Goal: Task Accomplishment & Management: Manage account settings

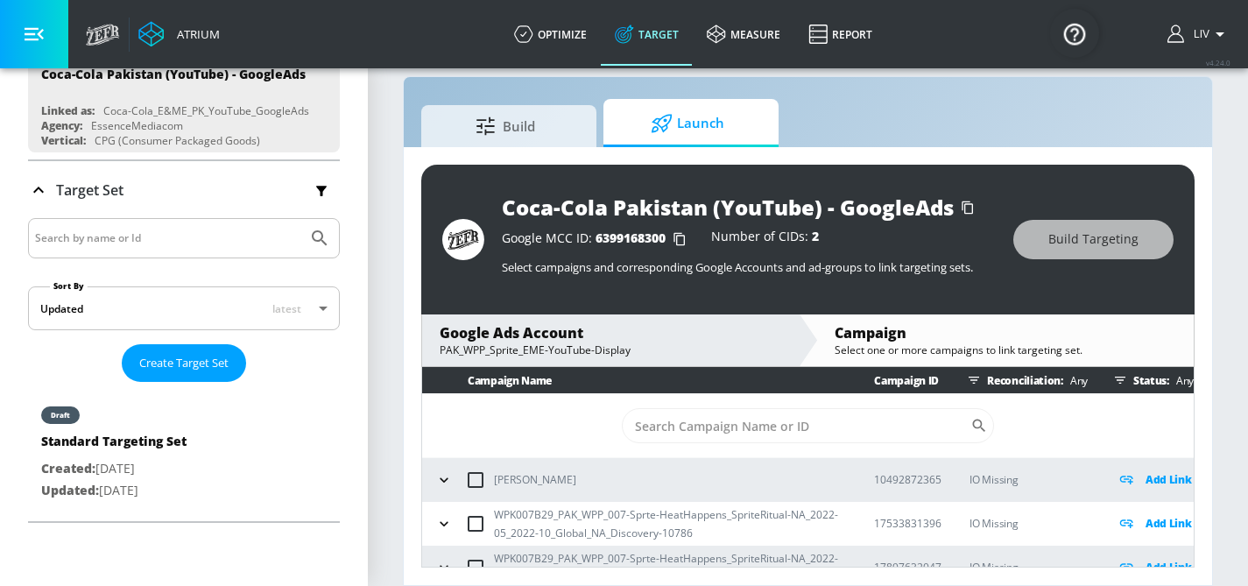
click at [653, 325] on div "Google Ads Account" at bounding box center [609, 332] width 341 height 19
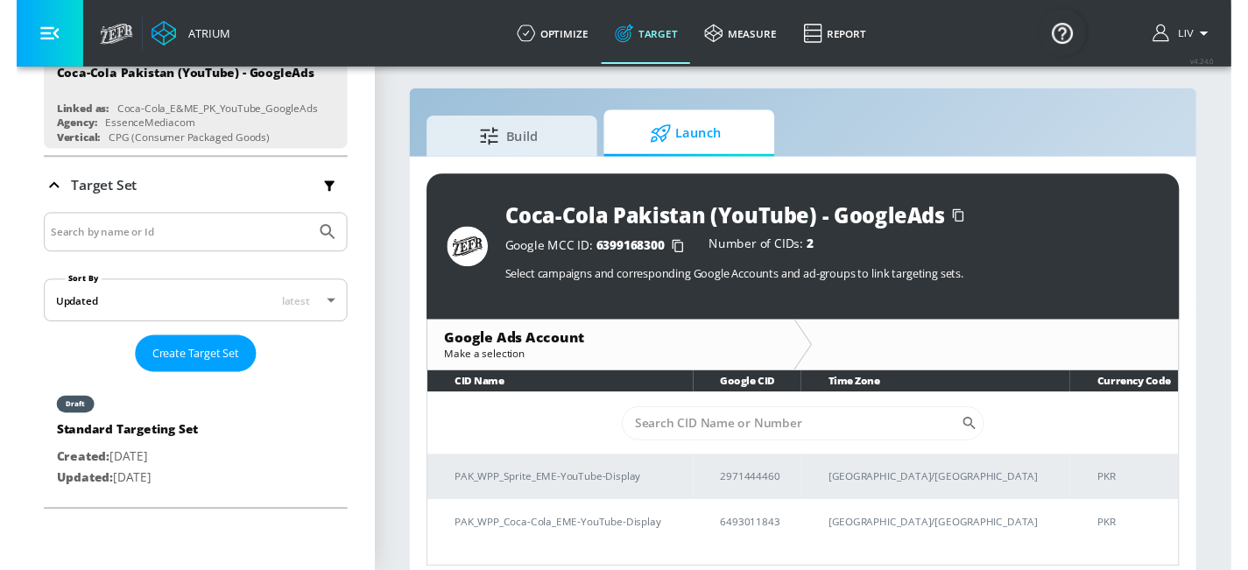
scroll to position [25, 0]
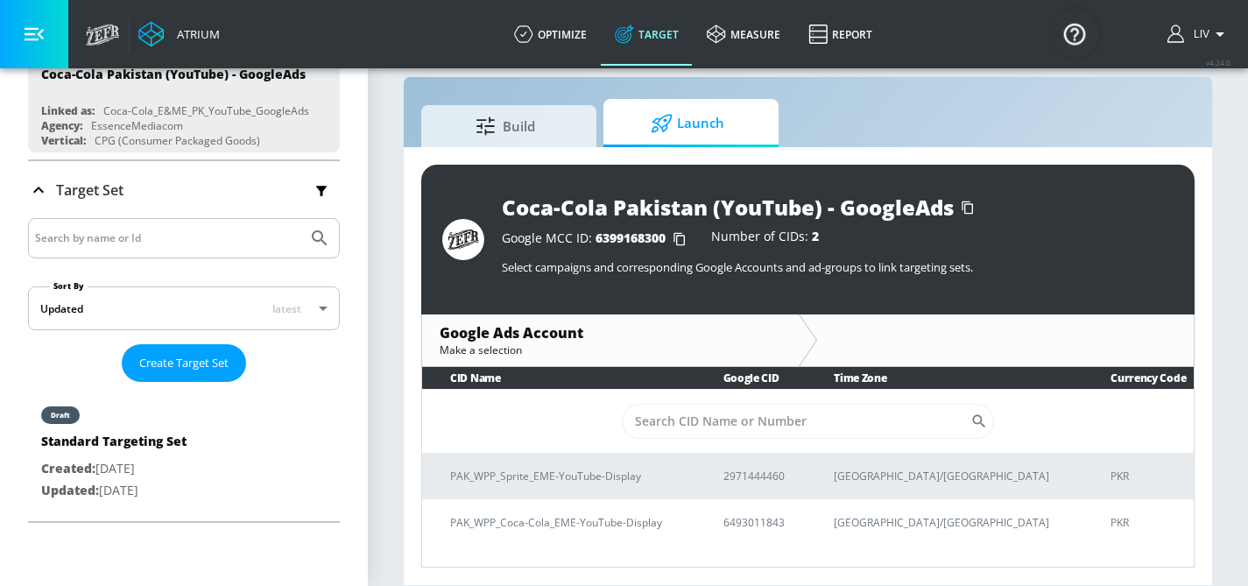
click at [390, 320] on section "Build Launch Coca-Cola Pakistan (YouTube) - GoogleAds Google MCC ID: 6399168300…" at bounding box center [808, 313] width 880 height 545
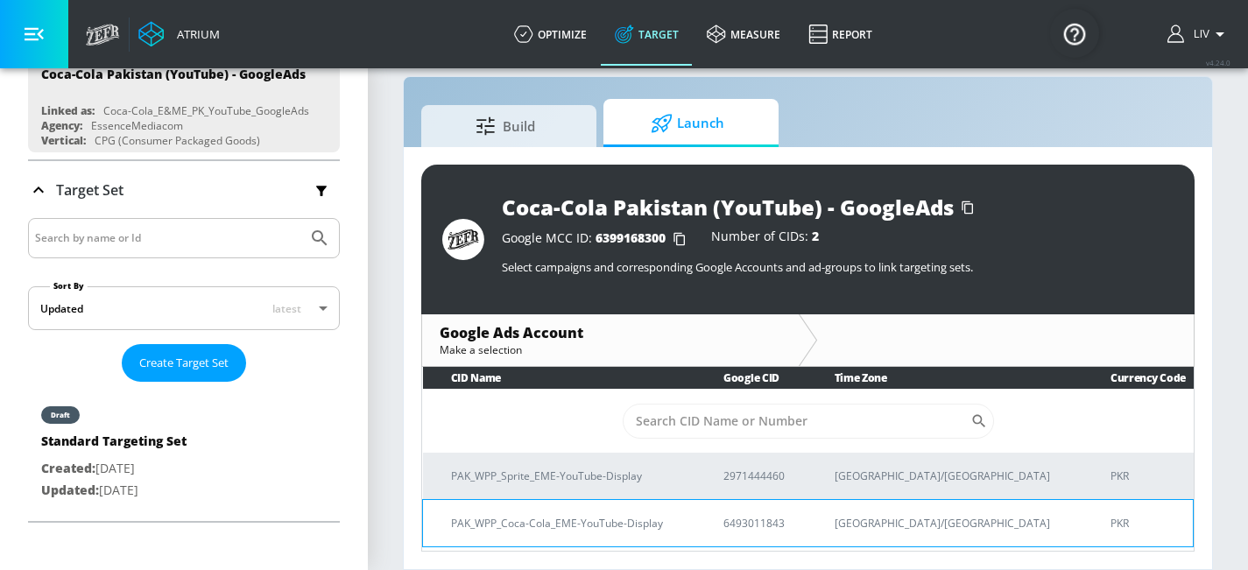
click at [792, 530] on p "6493011843" at bounding box center [757, 523] width 69 height 18
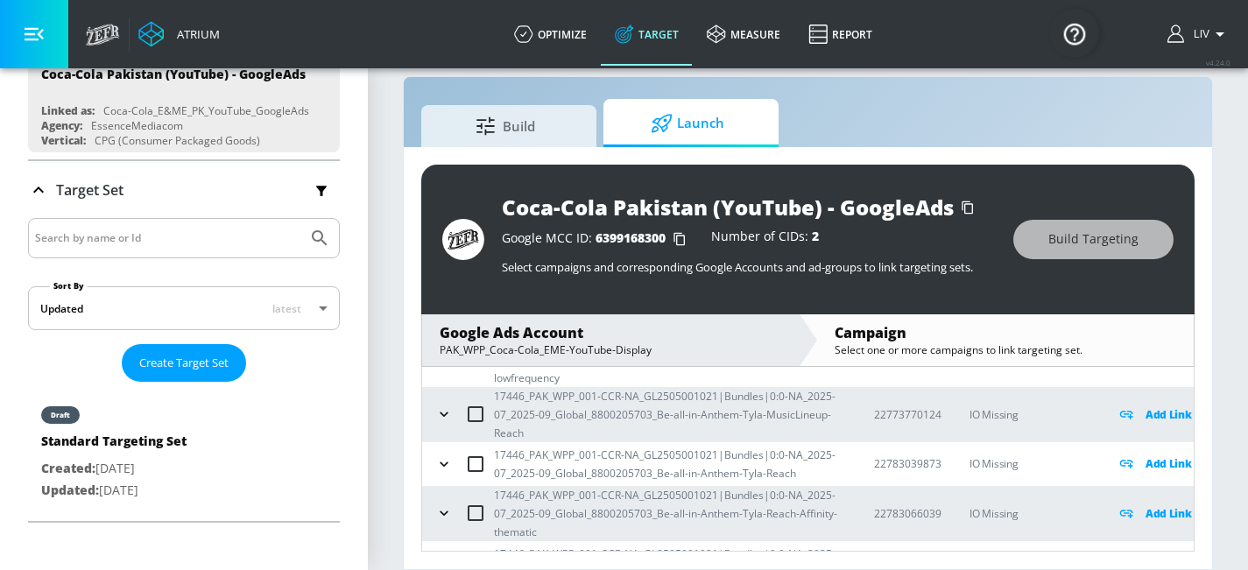
scroll to position [841, 0]
drag, startPoint x: 912, startPoint y: 413, endPoint x: 875, endPoint y: 411, distance: 36.8
click at [875, 411] on p "22773770124" at bounding box center [907, 413] width 67 height 18
click at [448, 414] on icon "button" at bounding box center [444, 413] width 18 height 18
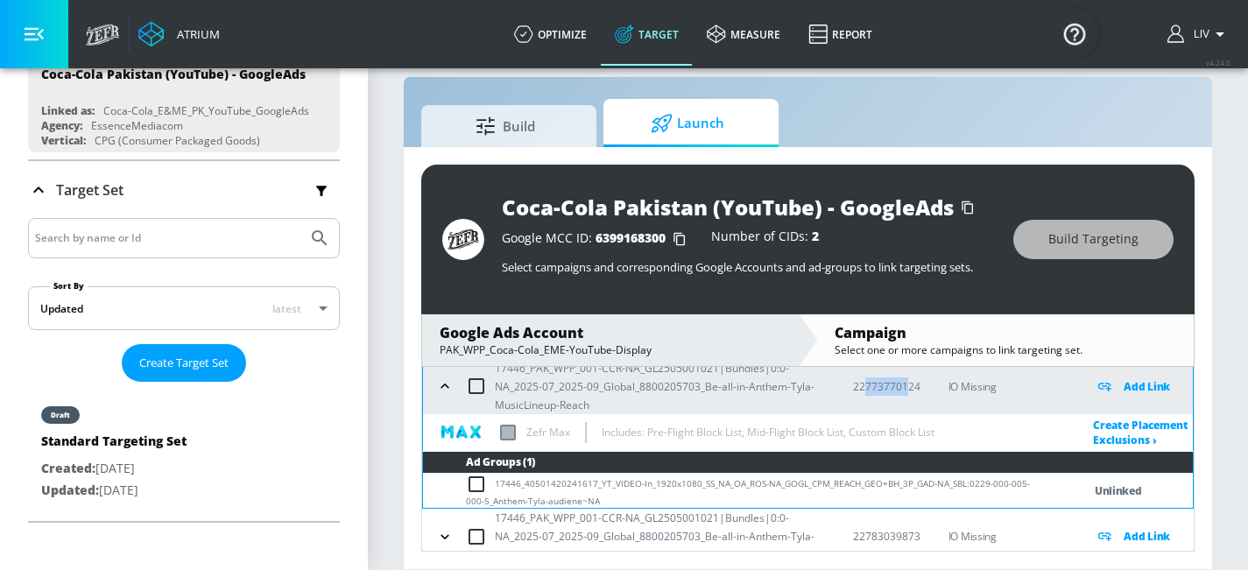
scroll to position [868, 0]
click at [448, 383] on icon "button" at bounding box center [445, 386] width 18 height 18
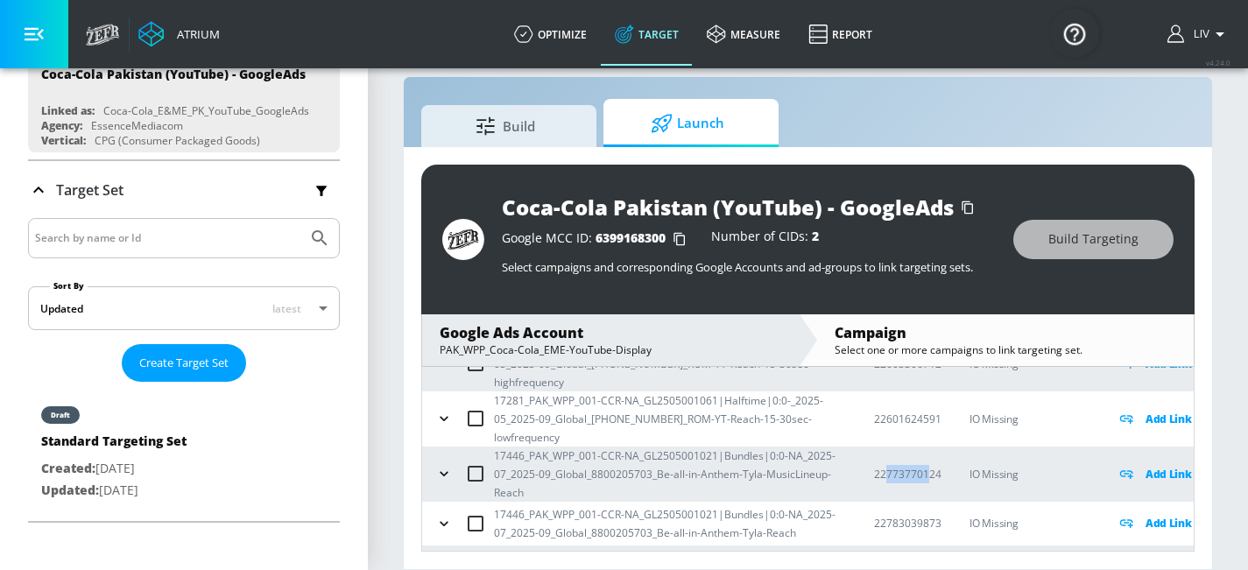
scroll to position [782, 0]
click at [446, 418] on icon "button" at bounding box center [444, 417] width 18 height 18
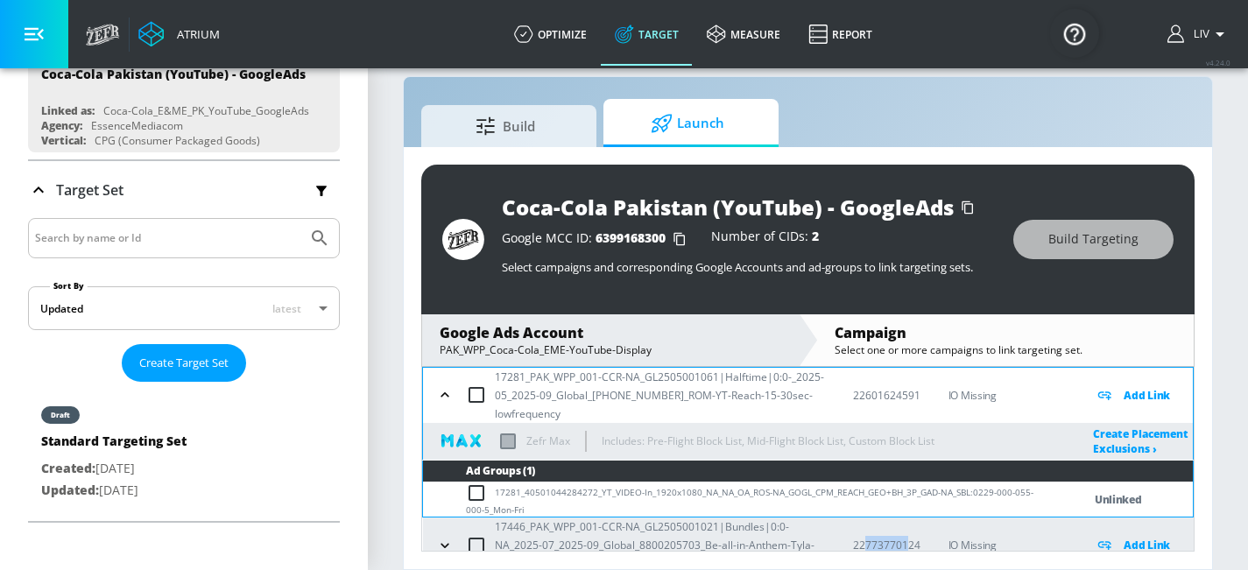
scroll to position [773, 0]
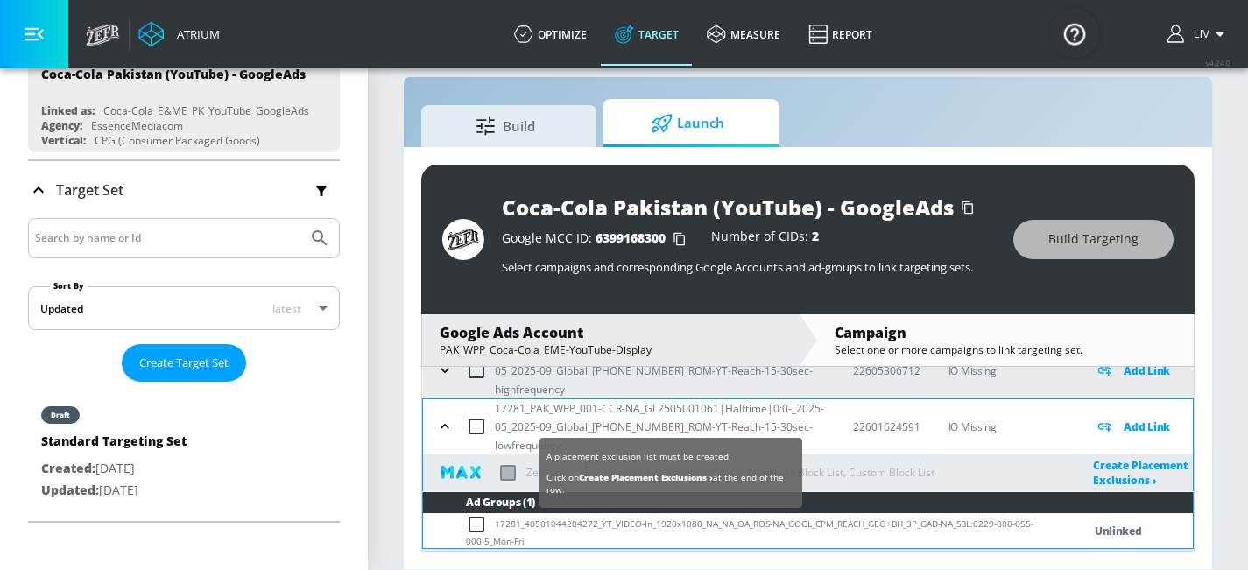
click at [510, 472] on label at bounding box center [508, 473] width 16 height 16
click at [0, 0] on input "checkbox" at bounding box center [0, 0] width 0 height 0
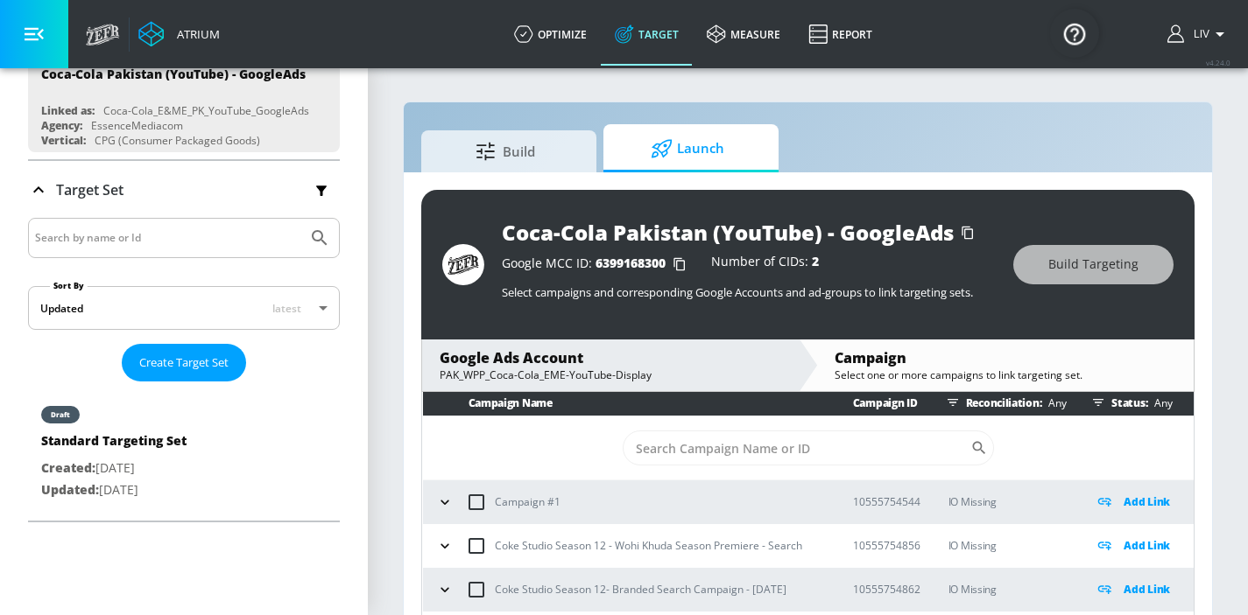
scroll to position [4, 0]
click at [439, 549] on icon "button" at bounding box center [445, 546] width 18 height 18
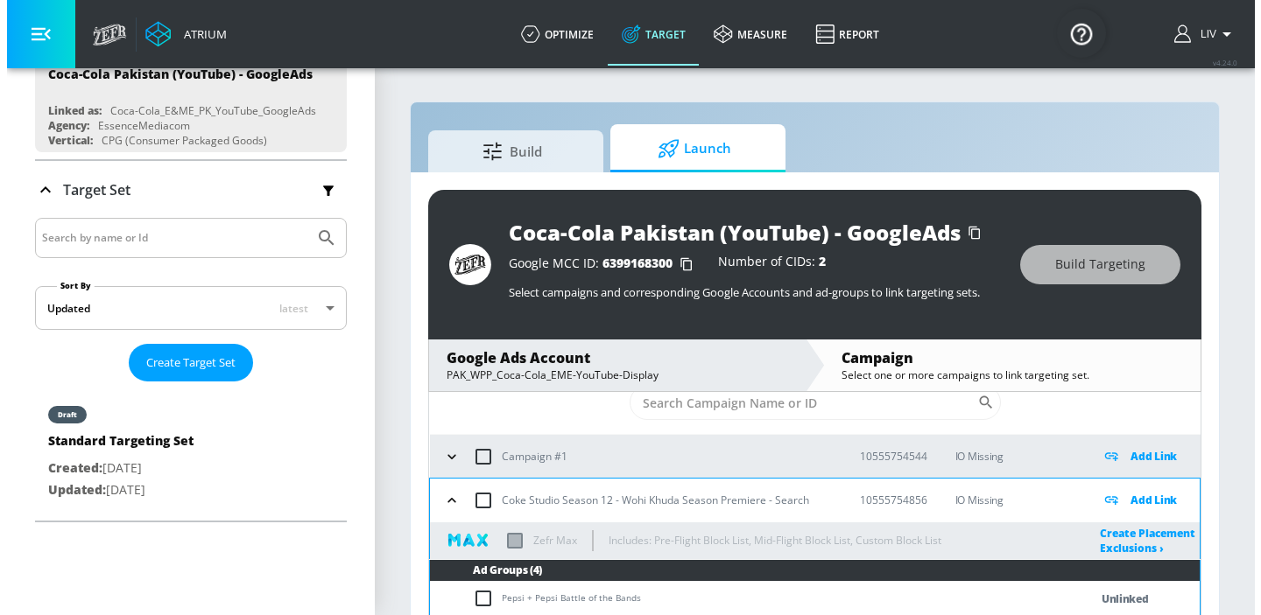
scroll to position [154, 0]
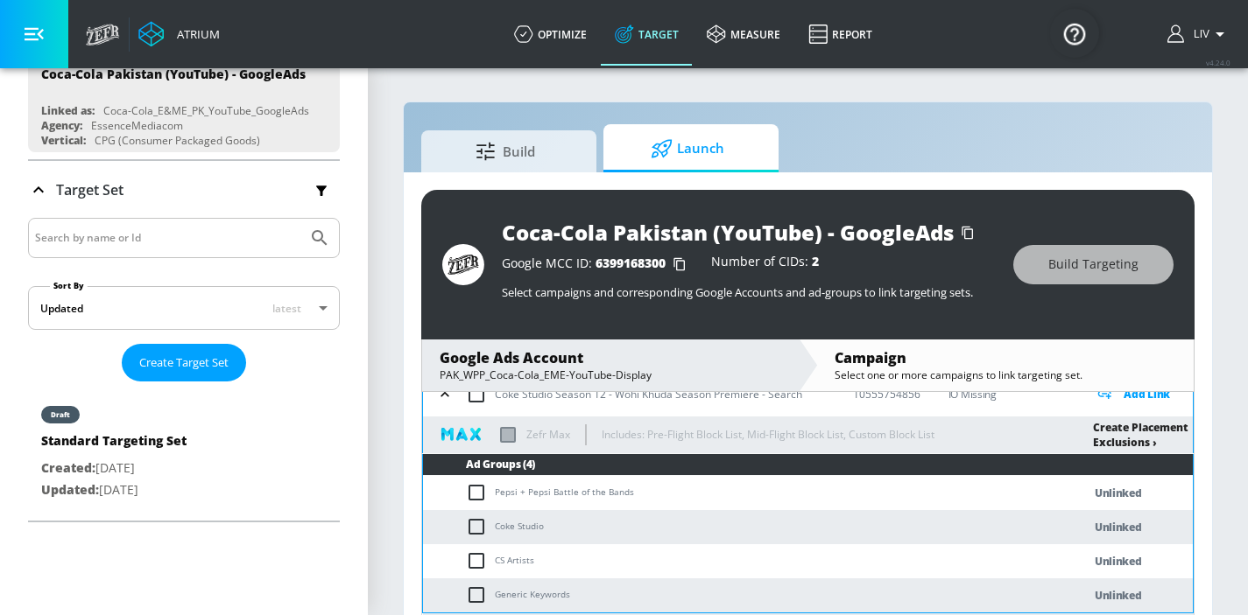
click at [1113, 433] on link "Create Placement Exclusions ›" at bounding box center [1140, 435] width 95 height 30
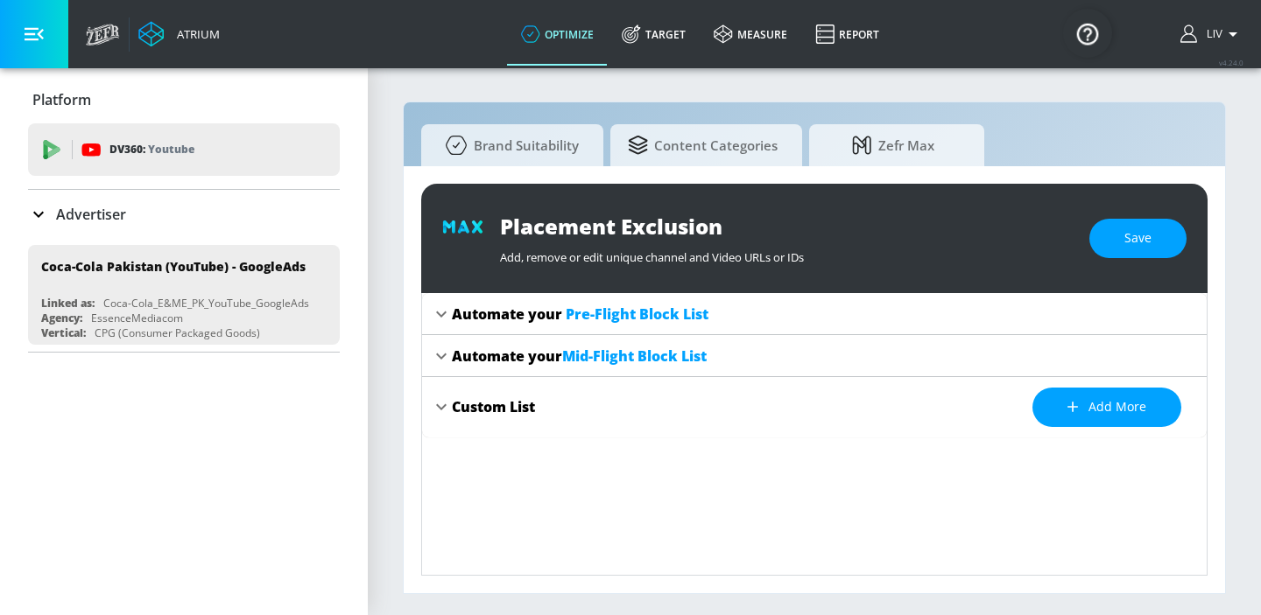
click at [441, 357] on icon at bounding box center [441, 357] width 11 height 6
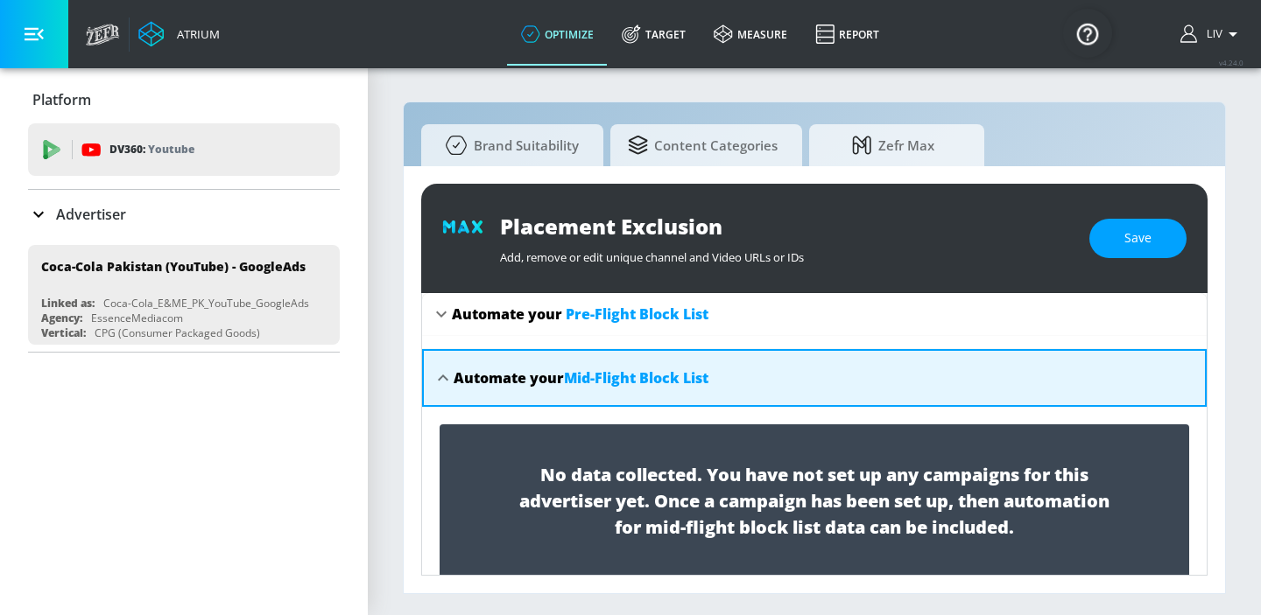
click at [445, 375] on icon at bounding box center [442, 378] width 21 height 21
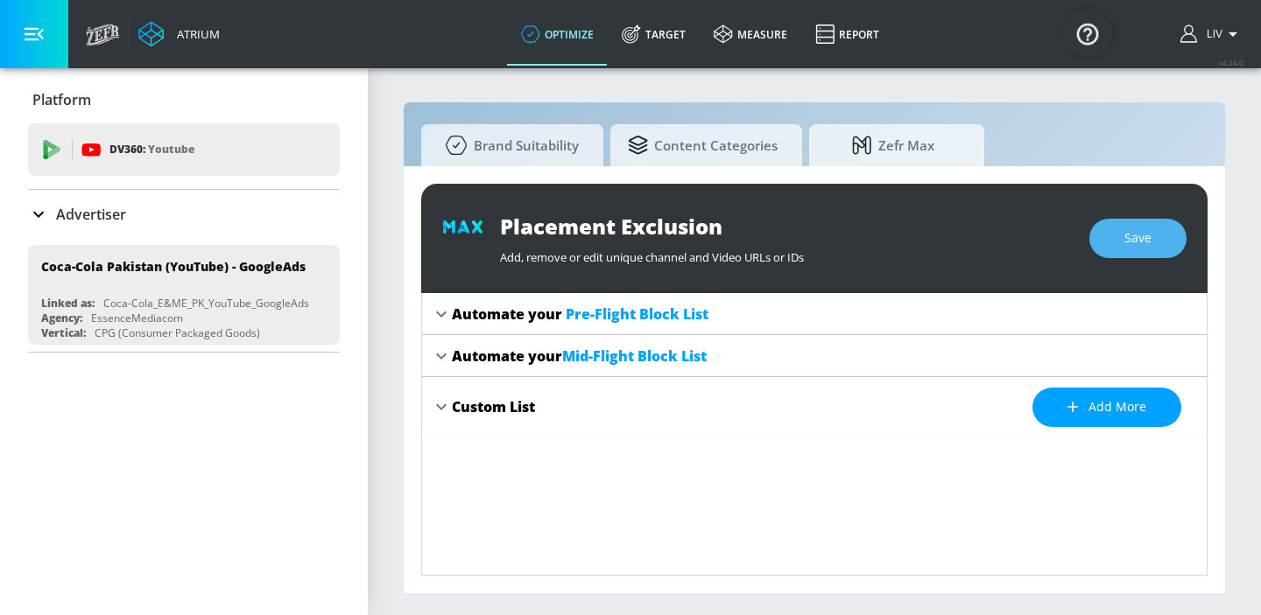
click at [1123, 241] on button "Save" at bounding box center [1137, 238] width 97 height 39
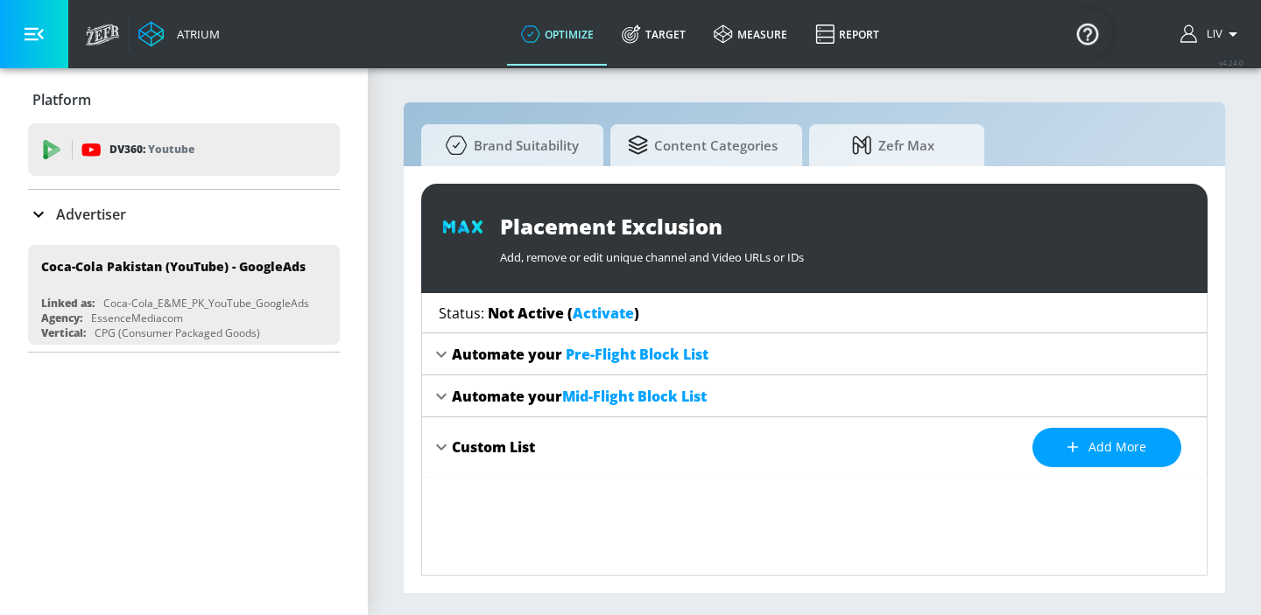
click at [621, 313] on link "Activate" at bounding box center [603, 313] width 61 height 19
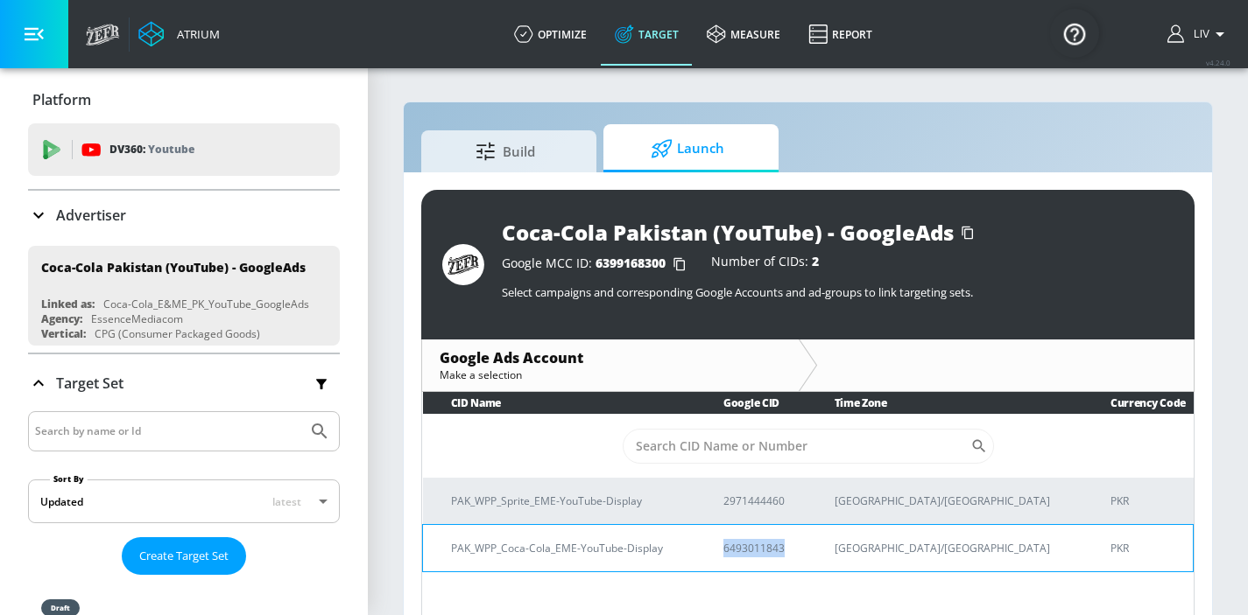
copy p "6493011843"
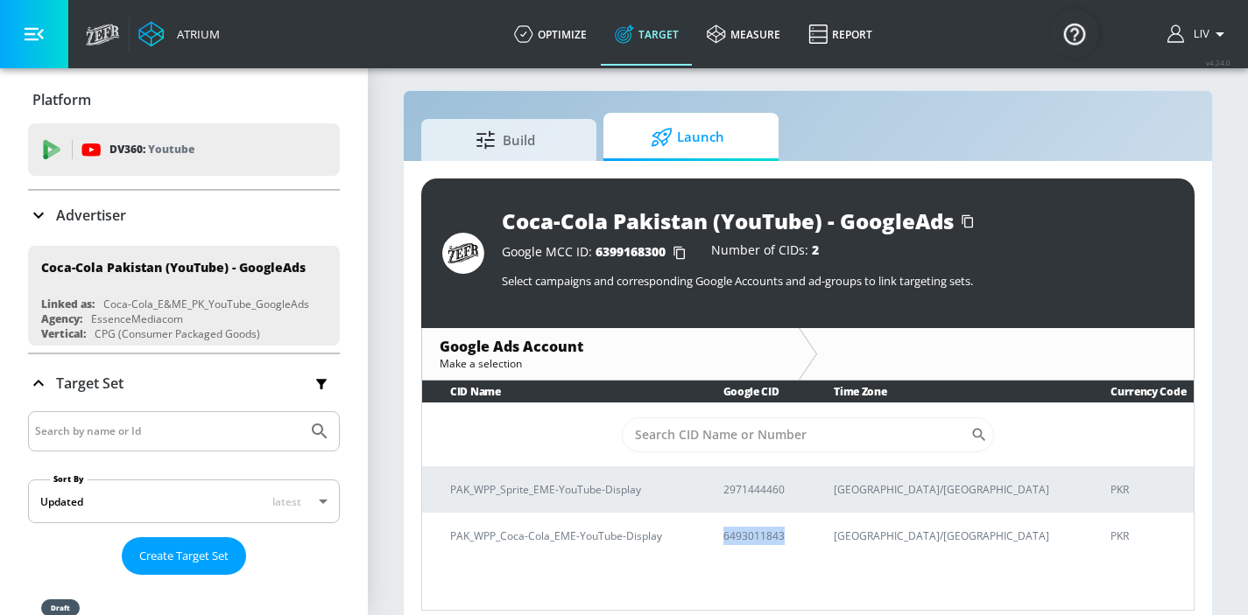
scroll to position [25, 0]
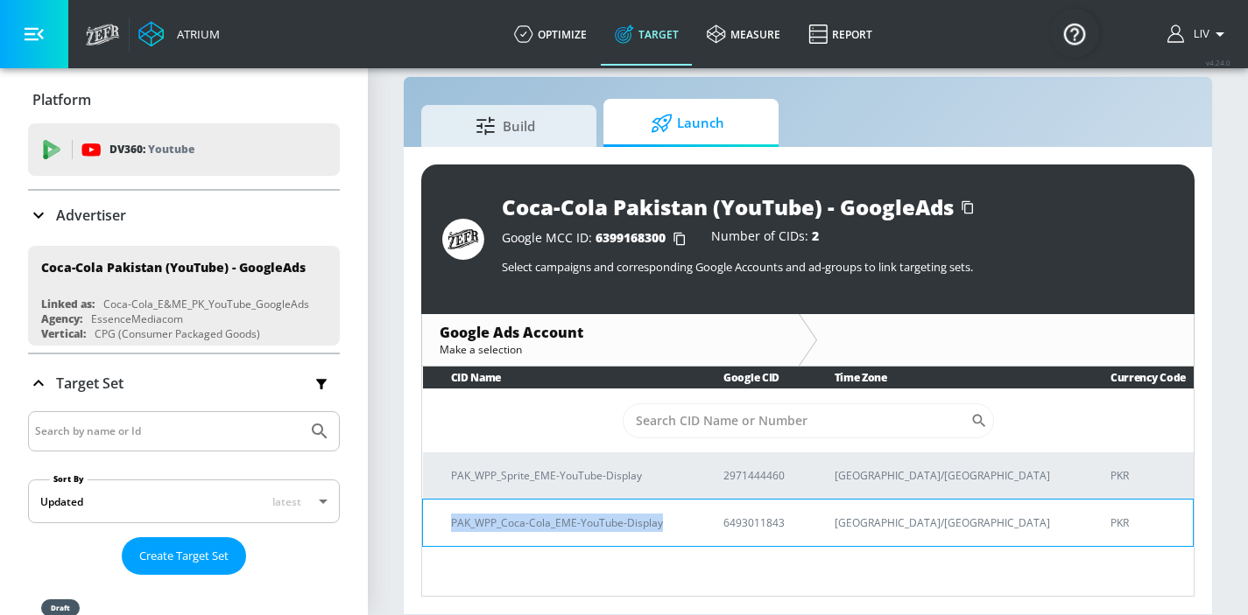
drag, startPoint x: 435, startPoint y: 524, endPoint x: 689, endPoint y: 529, distance: 253.9
click at [689, 529] on td "PAK_WPP_Coca-Cola_EME-YouTube-Display" at bounding box center [559, 522] width 273 height 47
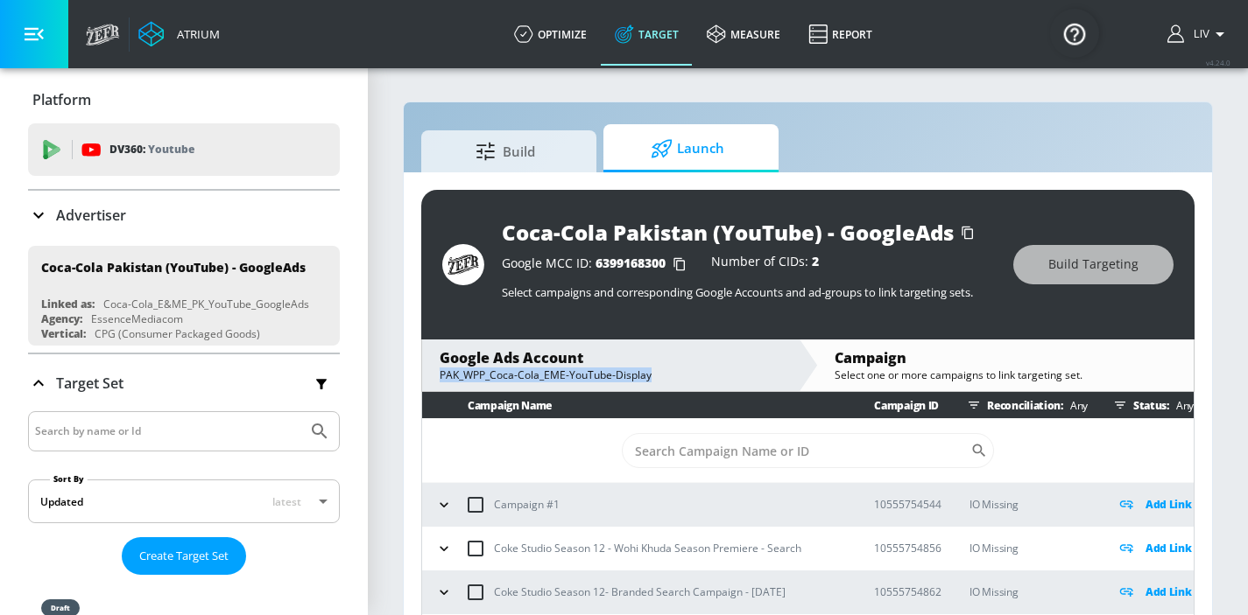
drag, startPoint x: 436, startPoint y: 376, endPoint x: 777, endPoint y: 382, distance: 340.6
click at [777, 382] on div "Google Ads Account PAK_WPP_Coca-Cola_EME-YouTube-Display" at bounding box center [610, 366] width 376 height 52
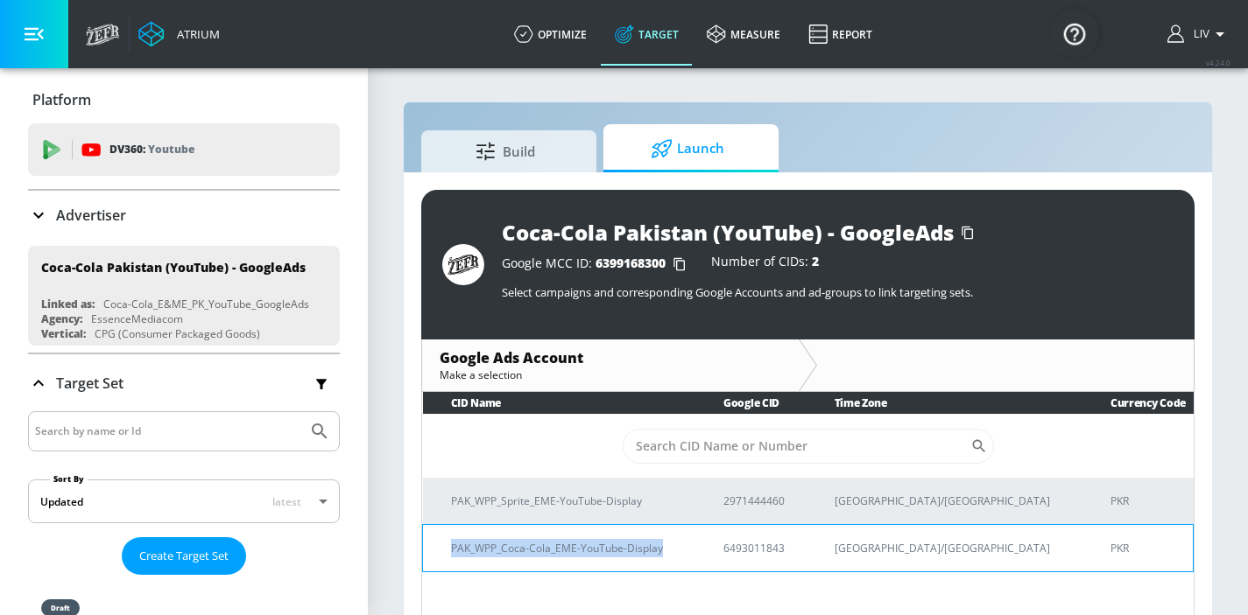
copy p "PAK_WPP_Coca-Cola_EME-YouTube-Display"
click at [669, 550] on p "PAK_WPP_Coca-Cola_EME-YouTube-Display" at bounding box center [566, 548] width 230 height 18
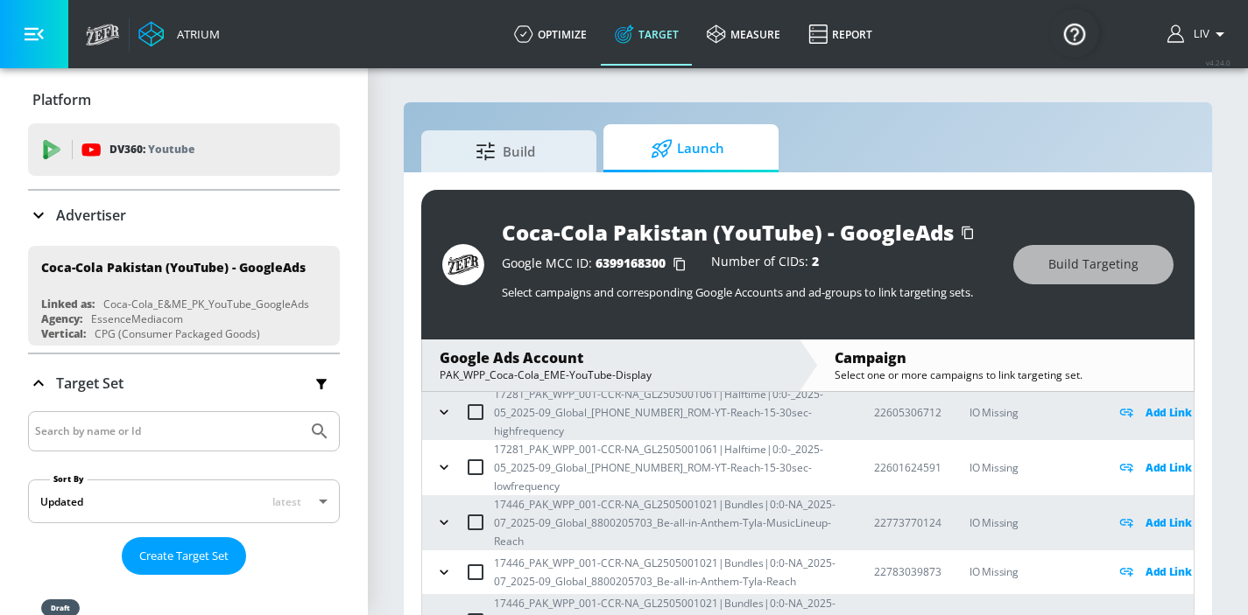
scroll to position [757, 0]
click at [449, 524] on icon "button" at bounding box center [444, 522] width 18 height 18
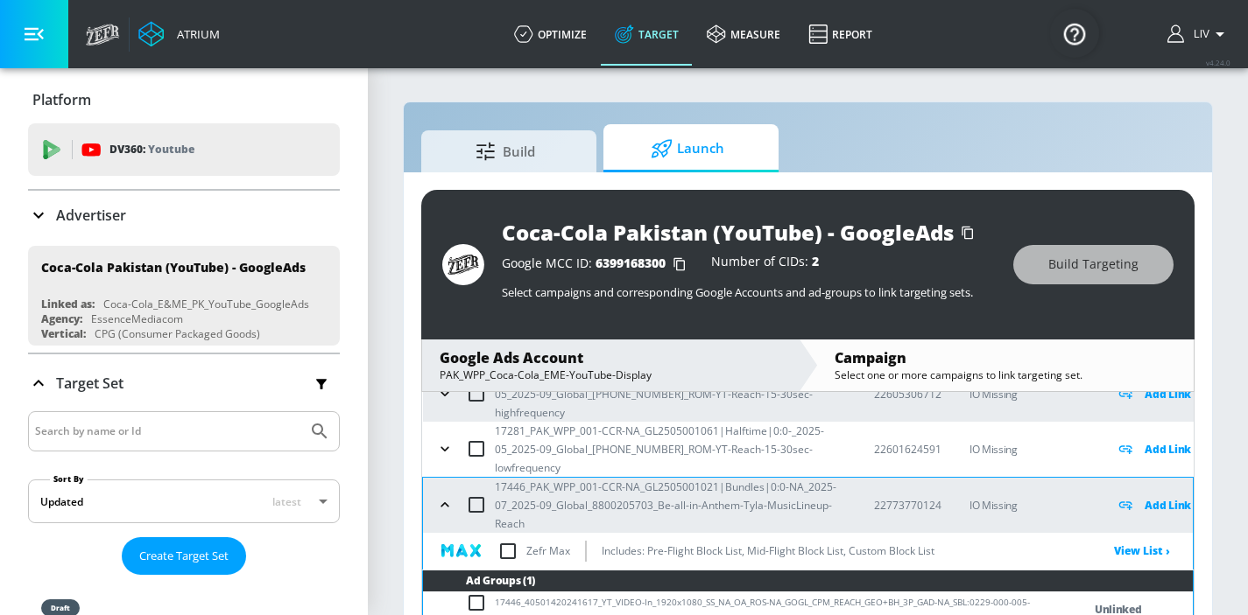
scroll to position [798, 0]
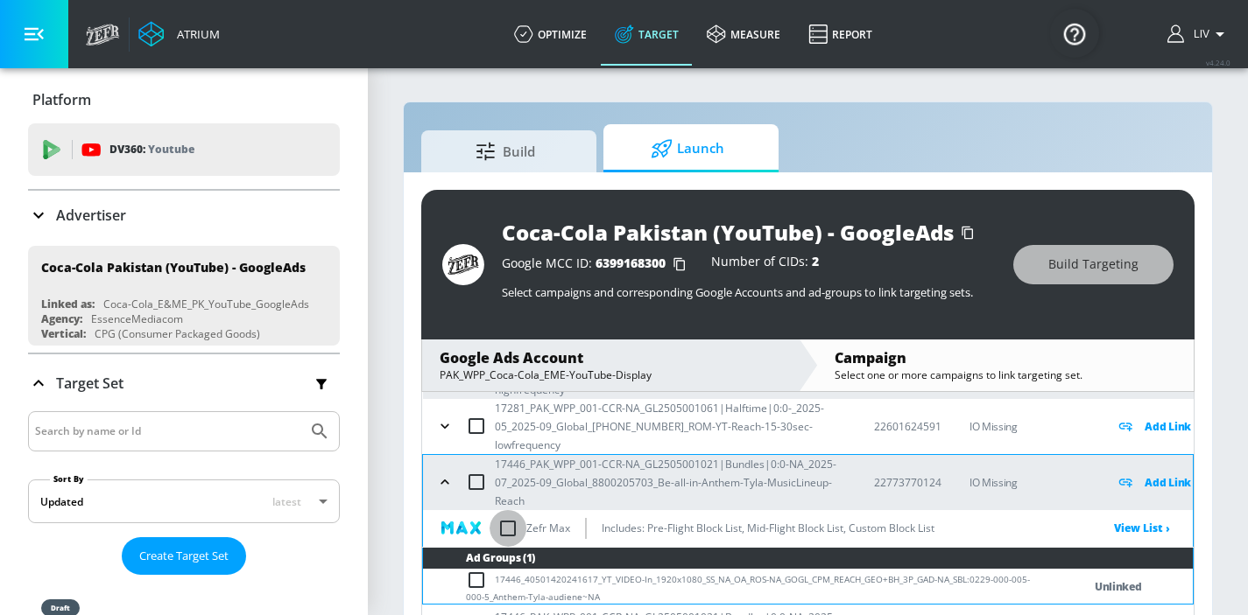
click at [510, 531] on input "checkbox" at bounding box center [507, 528] width 37 height 37
checkbox input "true"
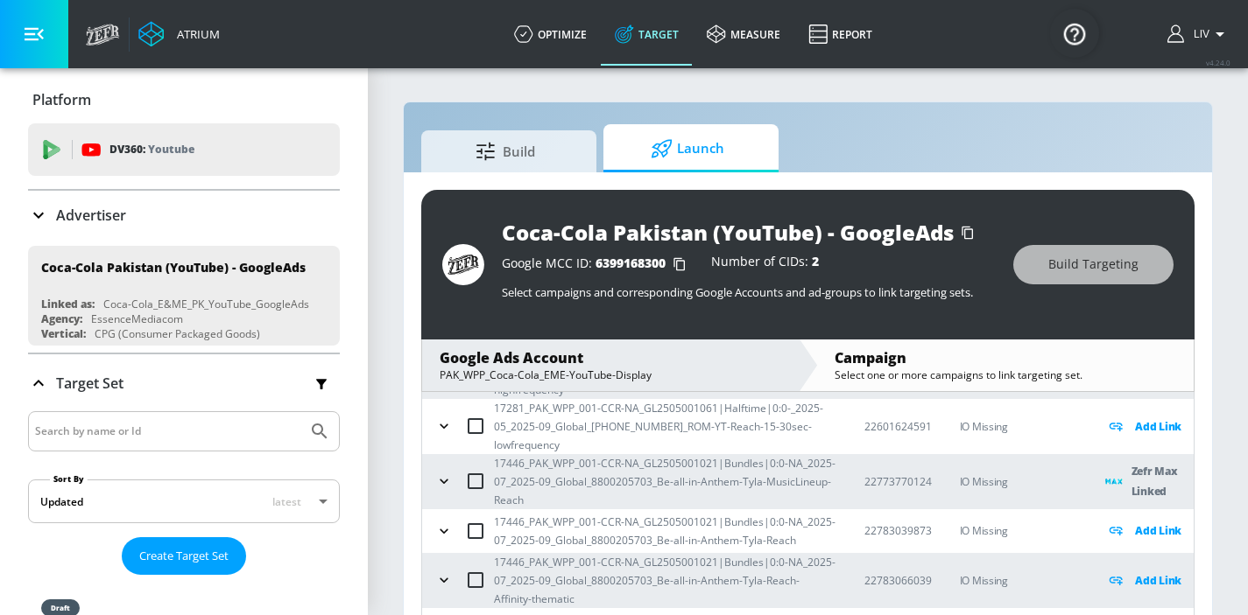
click at [441, 481] on icon "button" at bounding box center [443, 482] width 8 height 4
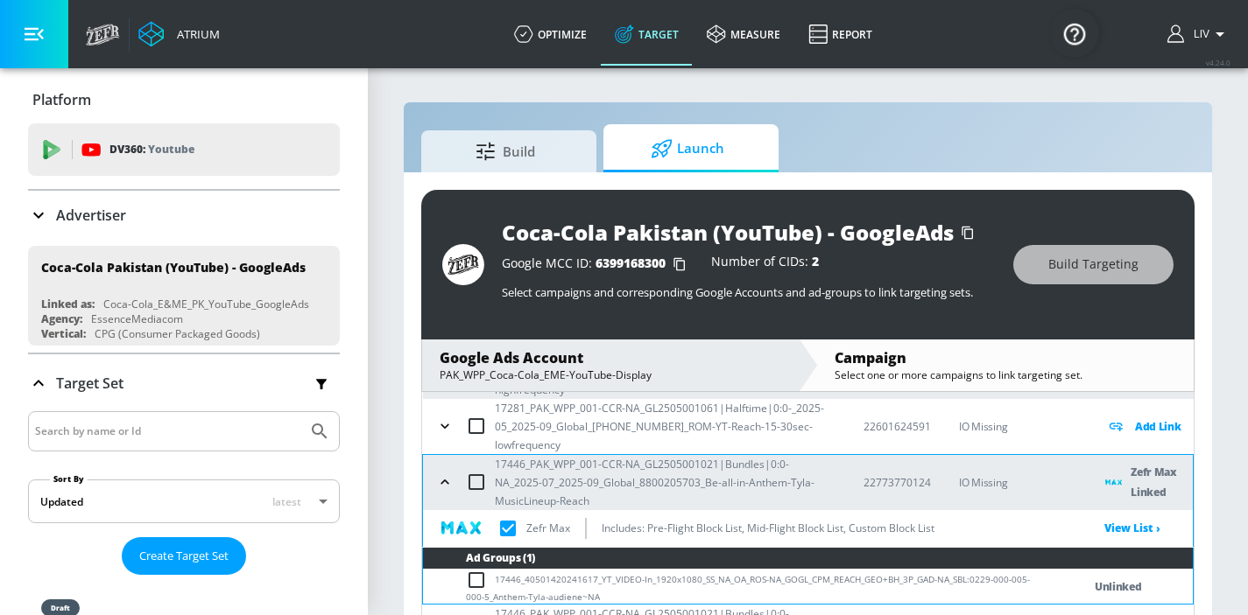
click at [508, 525] on input "checkbox" at bounding box center [507, 528] width 37 height 37
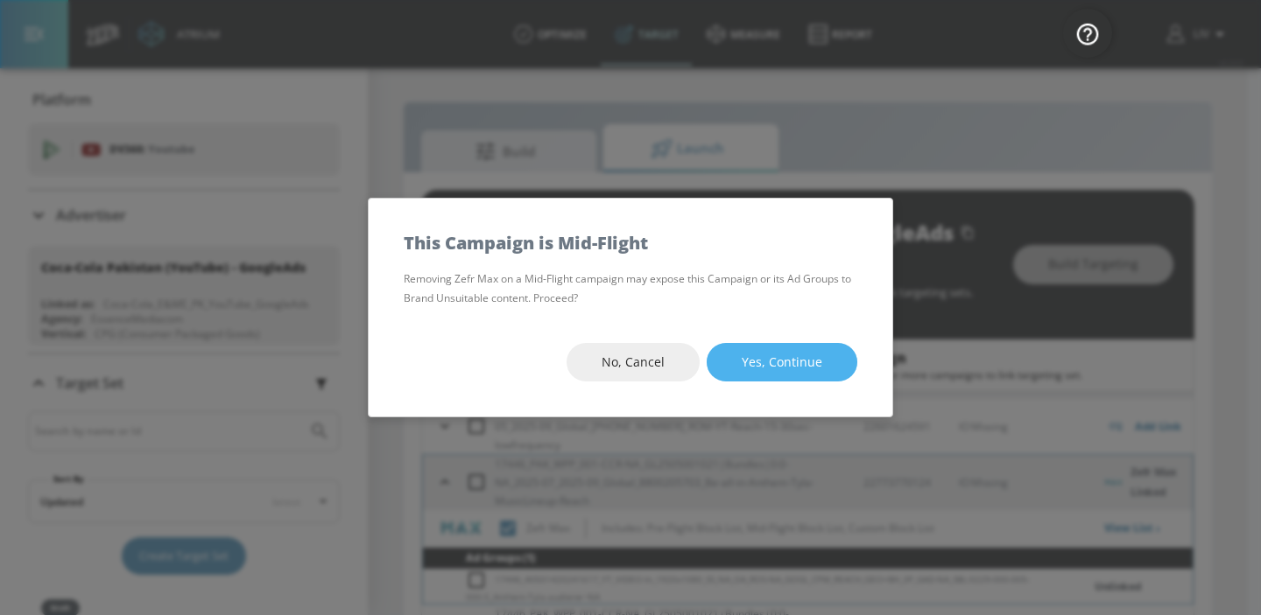
click at [781, 359] on span "Yes, Continue" at bounding box center [781, 363] width 81 height 22
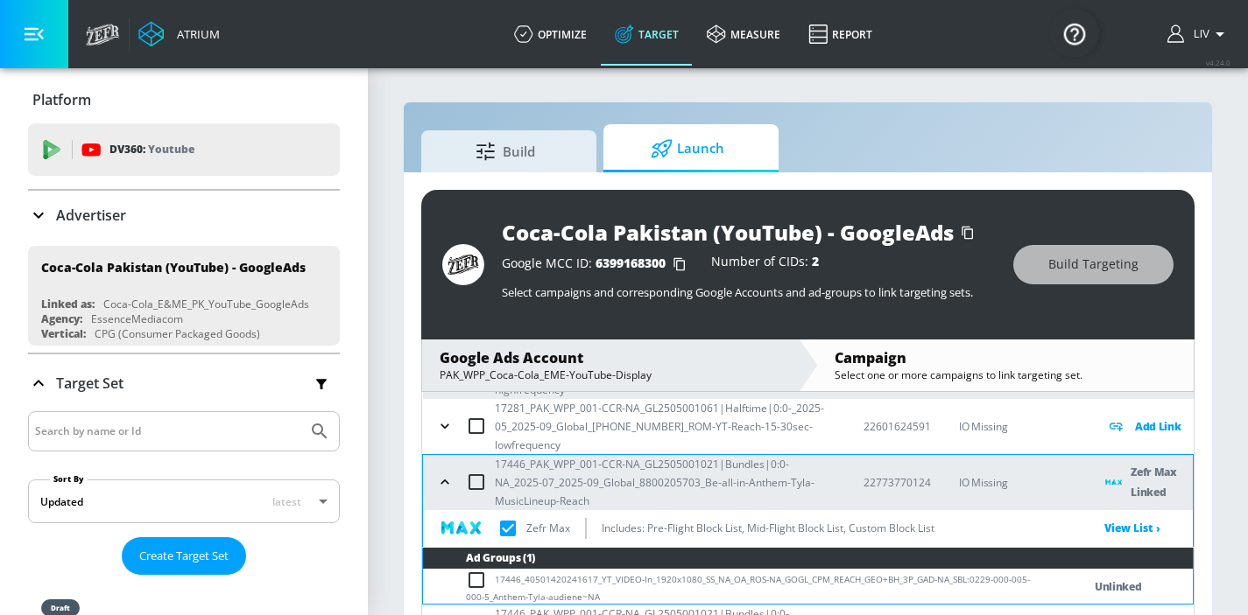
checkbox input "true"
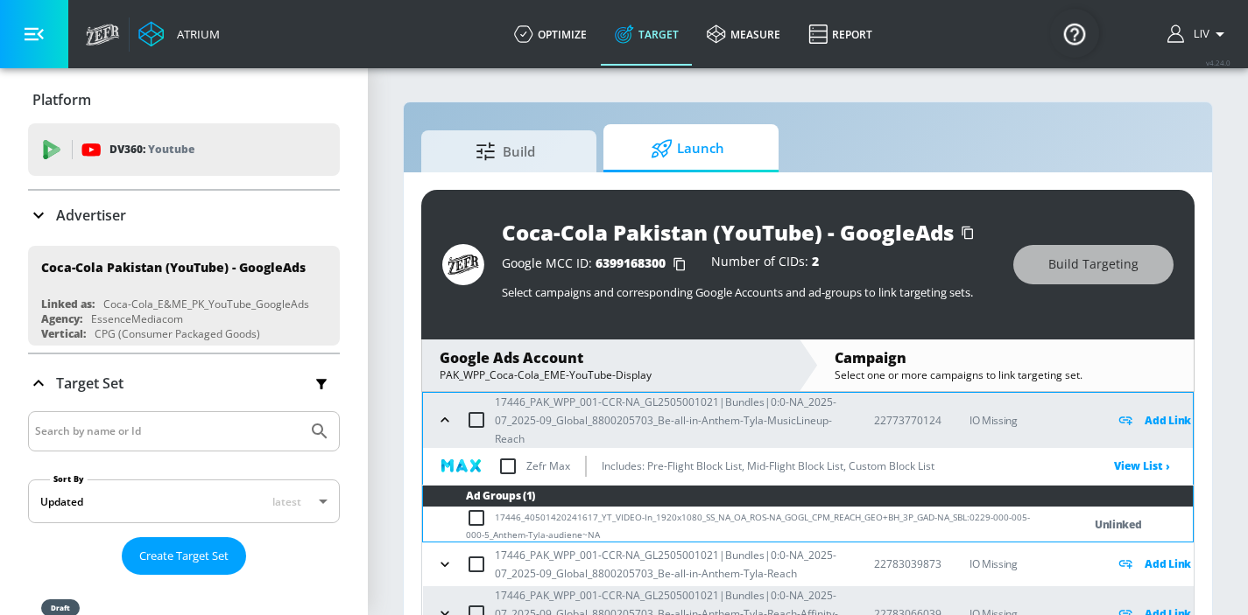
scroll to position [861, 0]
